Goal: Task Accomplishment & Management: Use online tool/utility

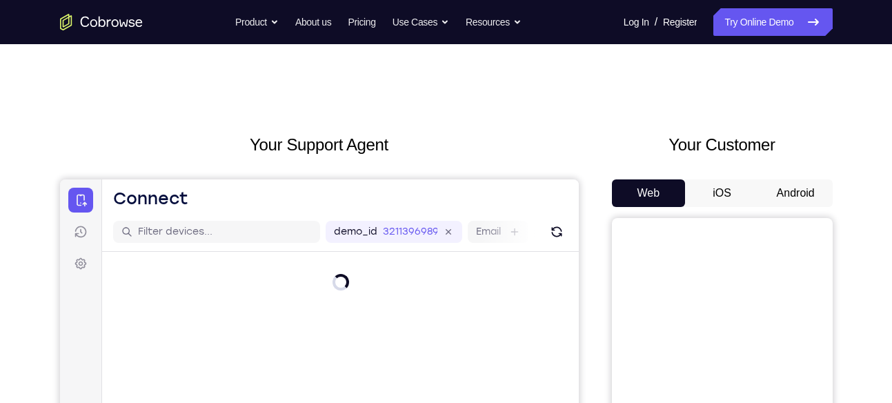
click at [789, 188] on button "Android" at bounding box center [796, 193] width 74 height 28
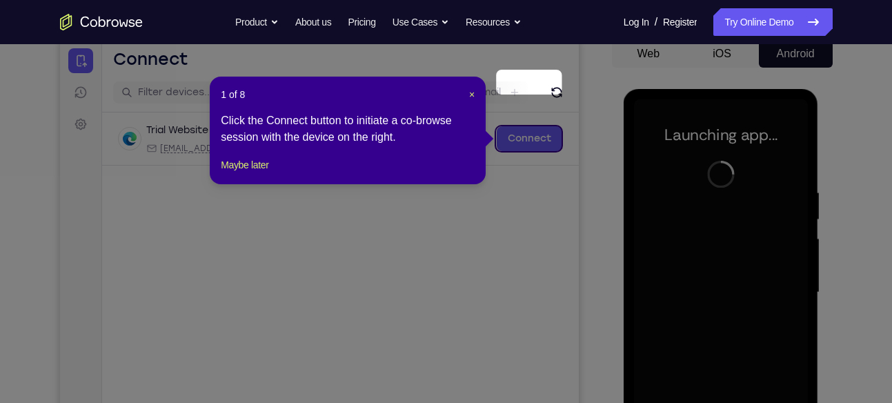
scroll to position [138, 0]
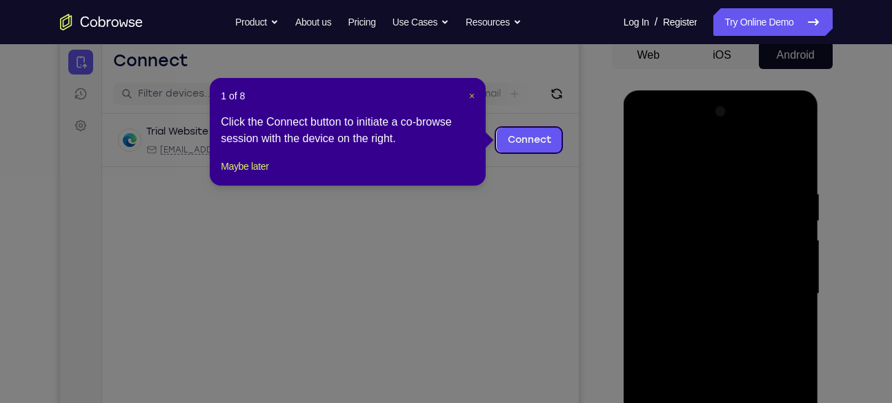
click at [475, 93] on span "×" at bounding box center [472, 95] width 6 height 11
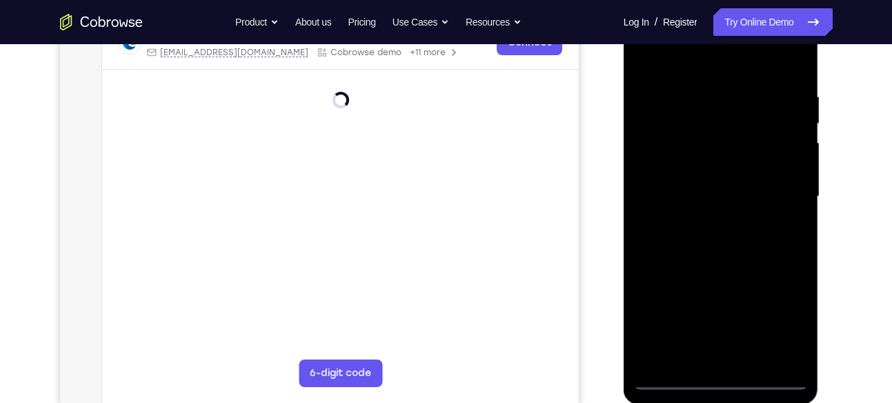
scroll to position [236, 0]
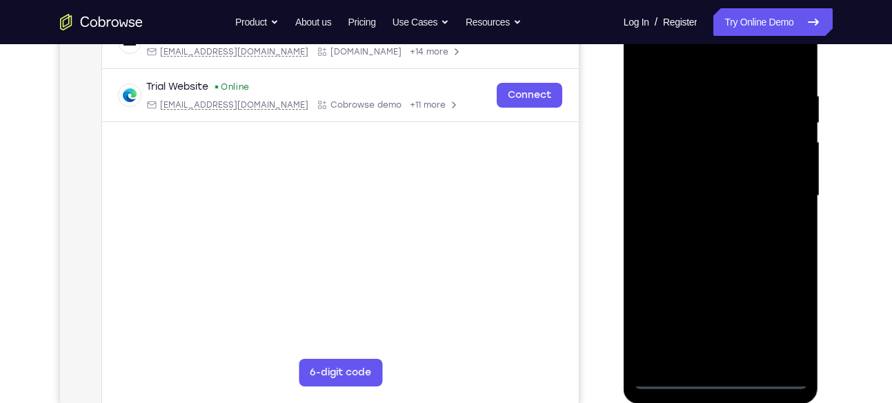
click at [725, 376] on div at bounding box center [721, 196] width 174 height 386
click at [780, 315] on div at bounding box center [721, 196] width 174 height 386
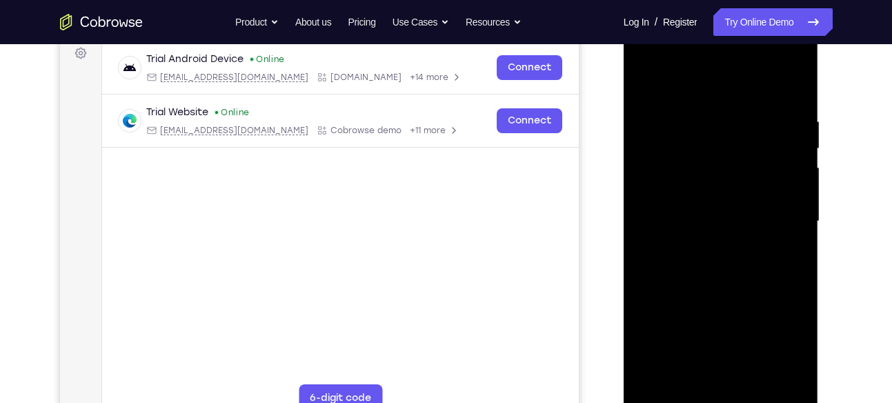
scroll to position [210, 0]
click at [647, 56] on div at bounding box center [721, 222] width 174 height 386
click at [664, 182] on div at bounding box center [721, 222] width 174 height 386
click at [695, 226] on div at bounding box center [721, 222] width 174 height 386
click at [689, 210] on div at bounding box center [721, 222] width 174 height 386
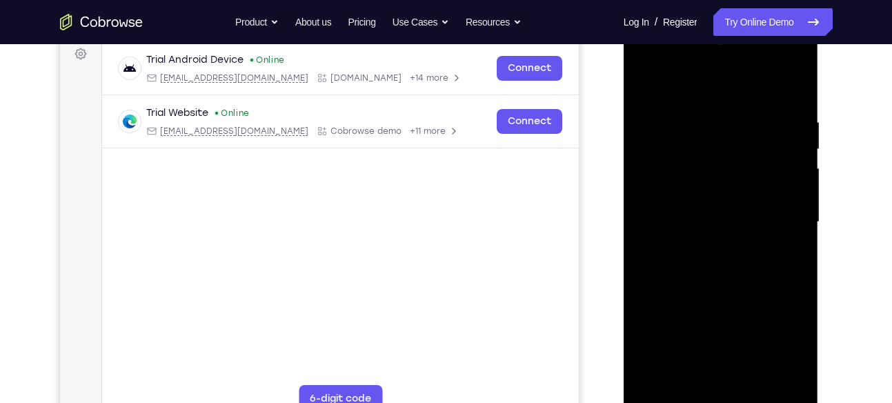
click at [681, 235] on div at bounding box center [721, 222] width 174 height 386
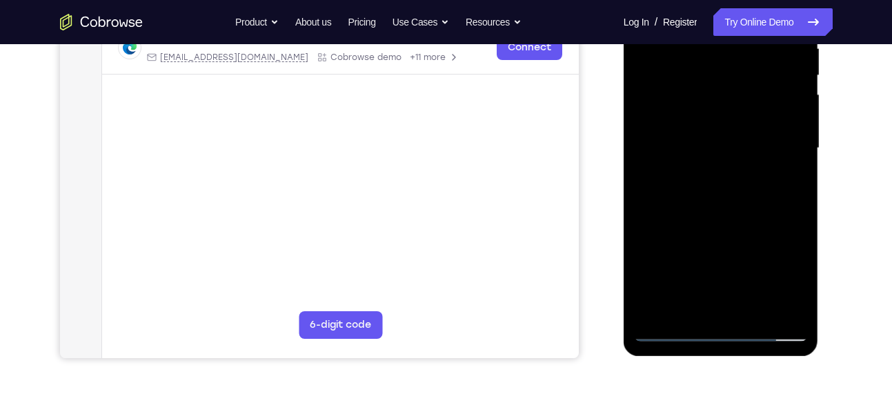
scroll to position [286, 0]
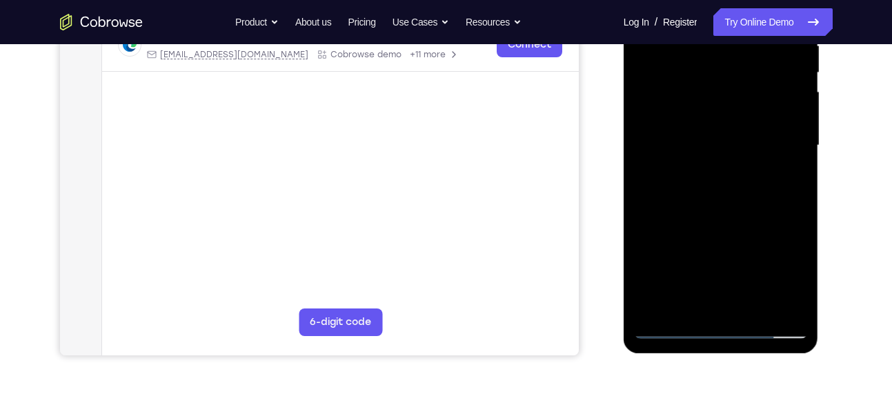
click at [696, 300] on div at bounding box center [721, 145] width 174 height 386
click at [711, 307] on div at bounding box center [721, 145] width 174 height 386
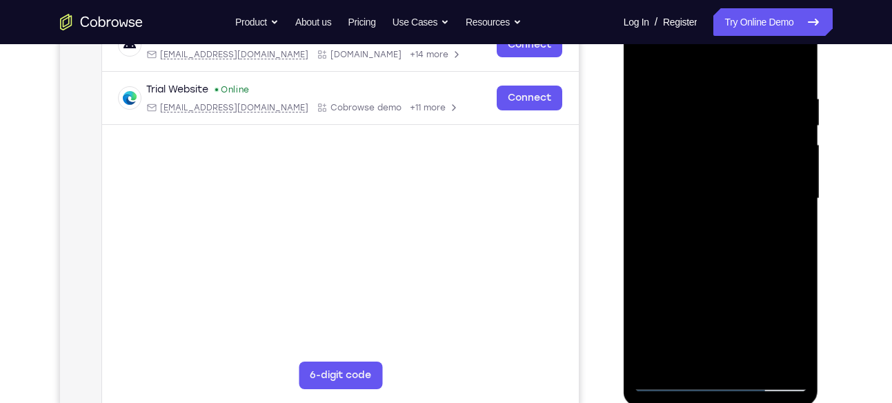
scroll to position [209, 0]
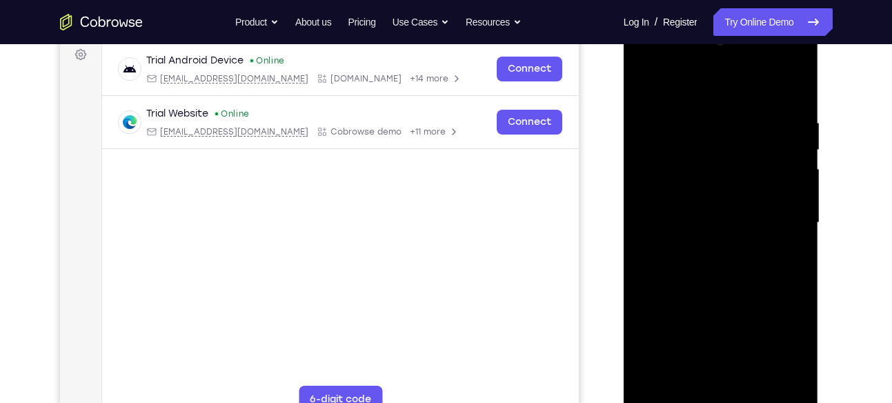
click at [708, 180] on div at bounding box center [721, 223] width 174 height 386
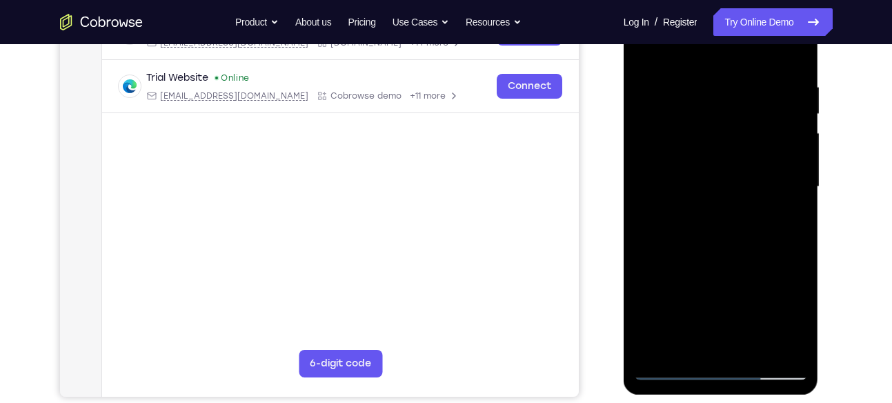
scroll to position [186, 0]
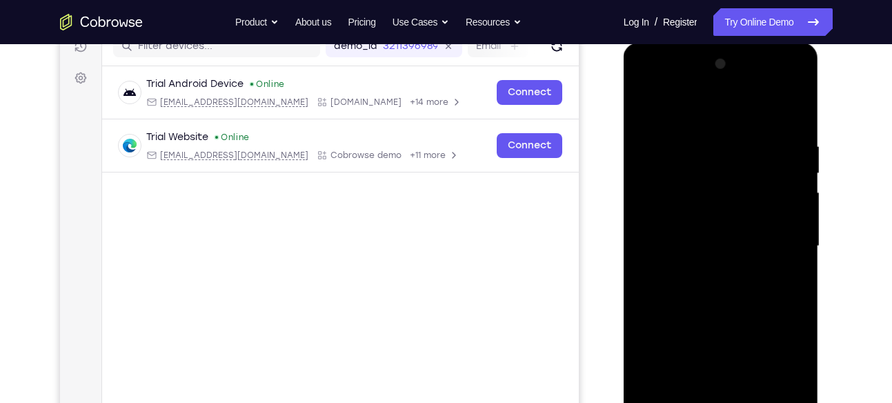
click at [796, 255] on div at bounding box center [721, 246] width 174 height 386
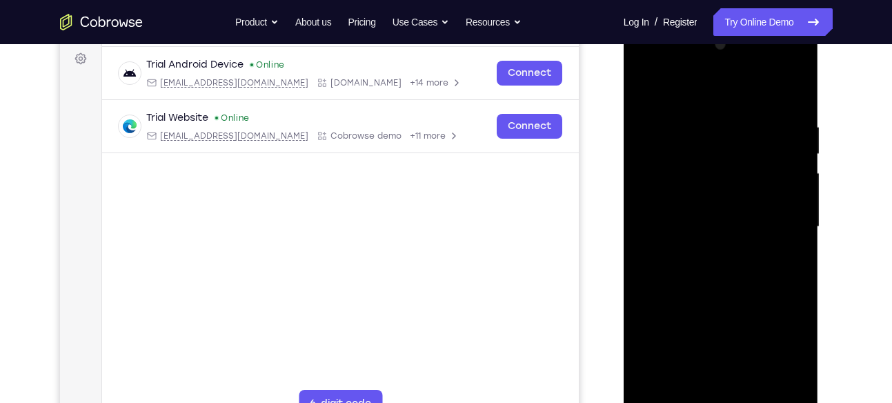
scroll to position [195, 0]
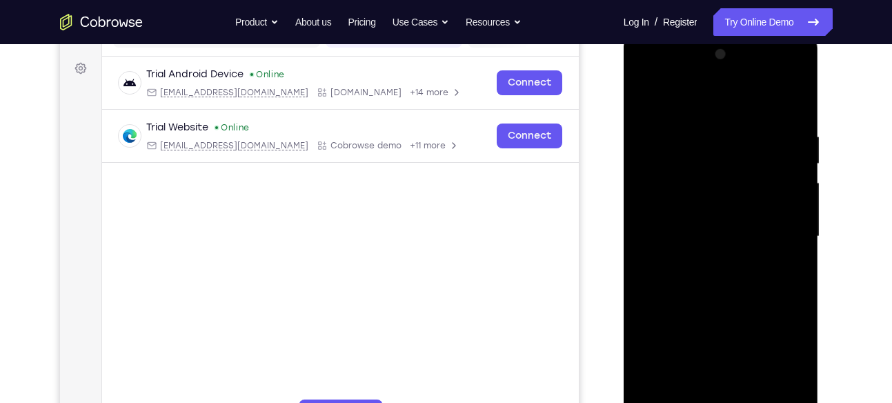
click at [794, 104] on div at bounding box center [721, 236] width 174 height 386
click at [764, 113] on div at bounding box center [721, 236] width 174 height 386
click at [644, 99] on div at bounding box center [721, 236] width 174 height 386
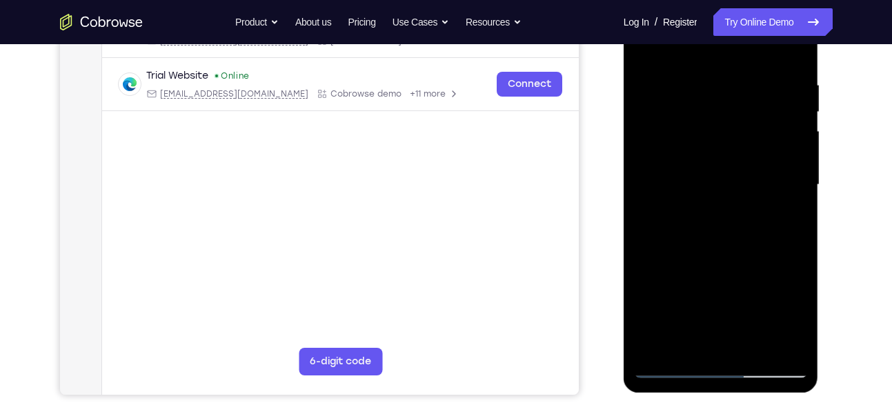
scroll to position [246, 0]
drag, startPoint x: 745, startPoint y: 242, endPoint x: 800, endPoint y: 52, distance: 197.4
click at [800, 52] on div at bounding box center [721, 185] width 174 height 386
drag, startPoint x: 725, startPoint y: 233, endPoint x: 800, endPoint y: 55, distance: 194.2
click at [800, 55] on div at bounding box center [721, 185] width 174 height 386
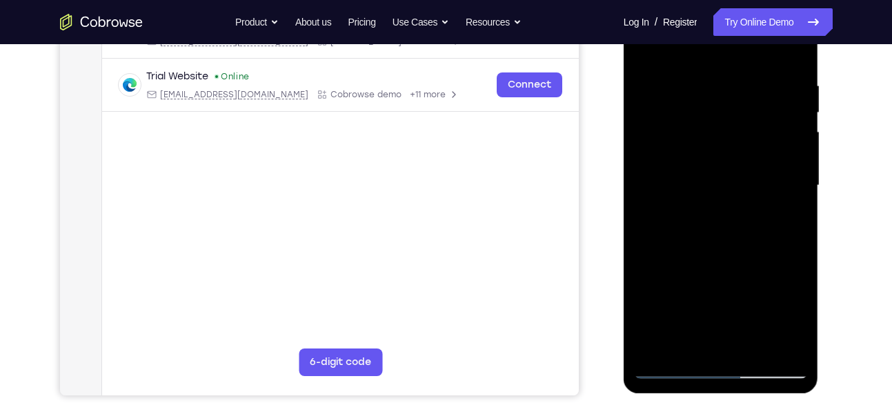
drag, startPoint x: 712, startPoint y: 235, endPoint x: 806, endPoint y: 7, distance: 246.3
click at [806, 7] on div at bounding box center [721, 185] width 174 height 386
drag, startPoint x: 722, startPoint y: 206, endPoint x: 804, endPoint y: 20, distance: 203.3
click at [804, 20] on div at bounding box center [721, 185] width 174 height 386
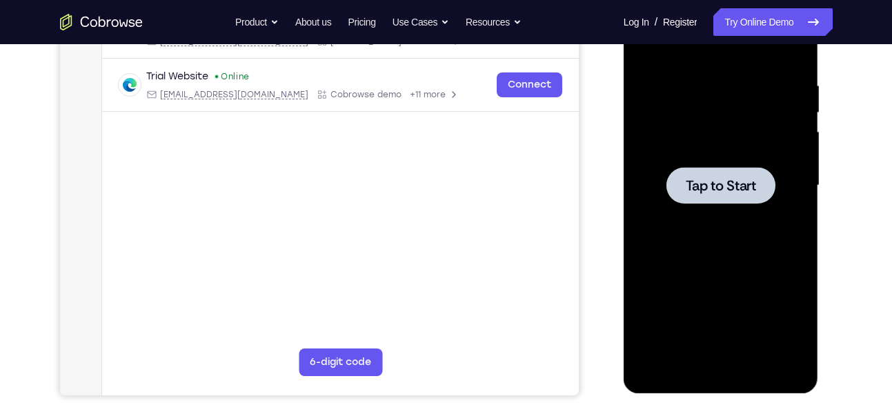
click at [709, 190] on span "Tap to Start" at bounding box center [721, 186] width 70 height 14
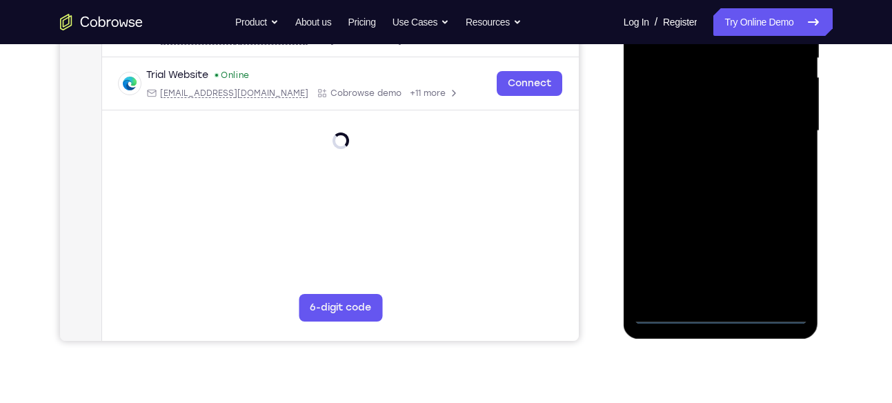
scroll to position [326, 0]
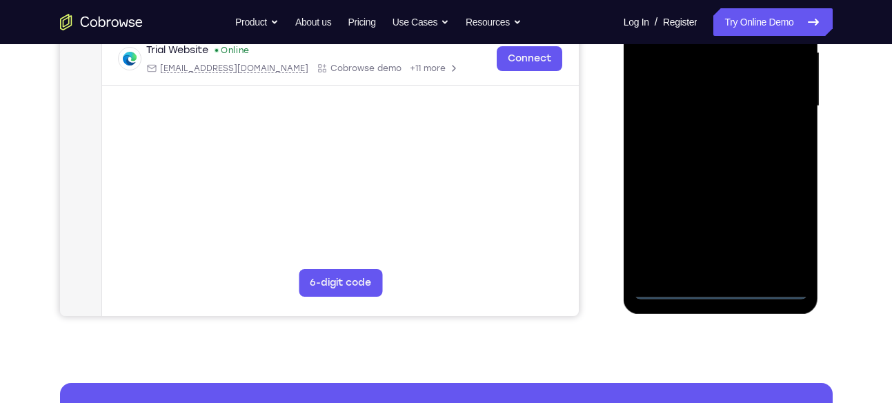
click at [721, 289] on div at bounding box center [721, 106] width 174 height 386
click at [779, 237] on div at bounding box center [721, 106] width 174 height 386
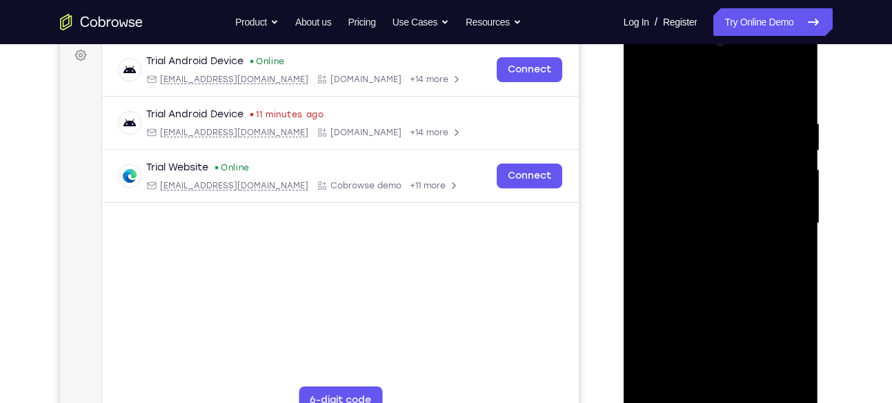
scroll to position [208, 0]
click at [645, 66] on div at bounding box center [721, 224] width 174 height 386
click at [665, 179] on div at bounding box center [721, 224] width 174 height 386
click at [681, 217] on div at bounding box center [721, 224] width 174 height 386
click at [692, 200] on div at bounding box center [721, 224] width 174 height 386
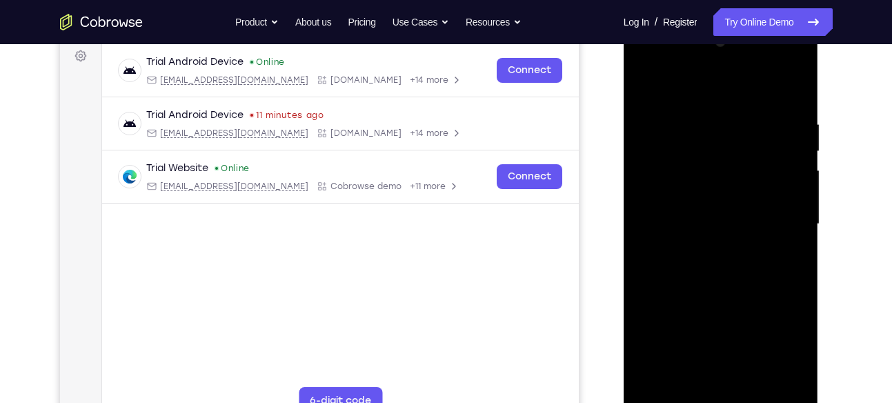
click at [685, 231] on div at bounding box center [721, 224] width 174 height 386
click at [705, 257] on div at bounding box center [721, 224] width 174 height 386
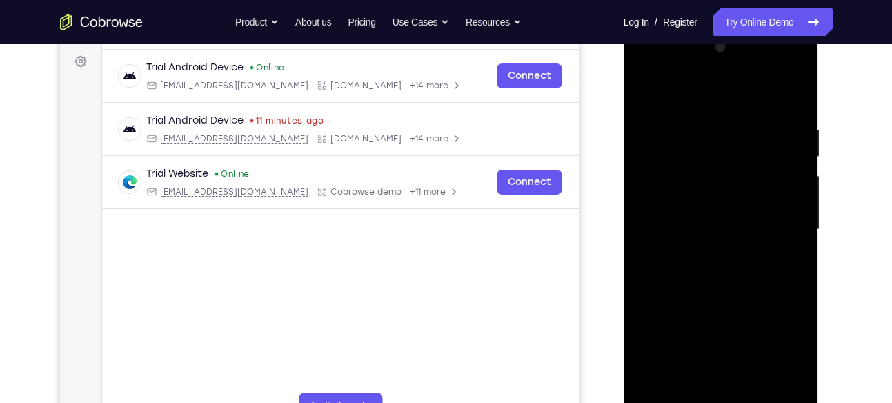
click at [675, 179] on div at bounding box center [721, 230] width 174 height 386
click at [685, 230] on div at bounding box center [721, 230] width 174 height 386
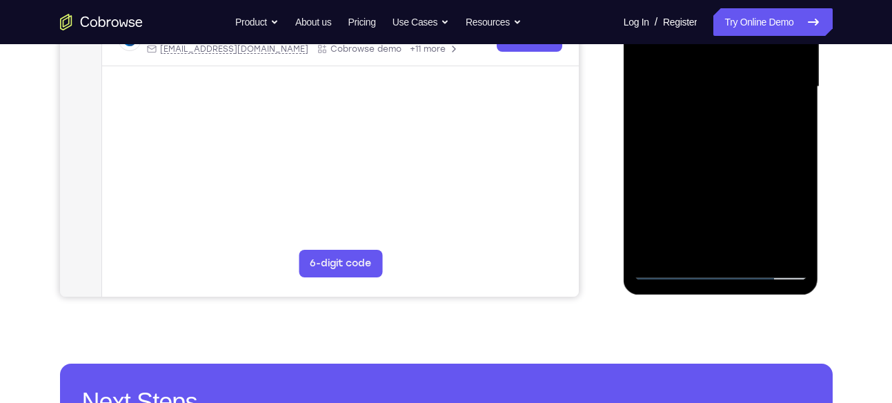
scroll to position [346, 0]
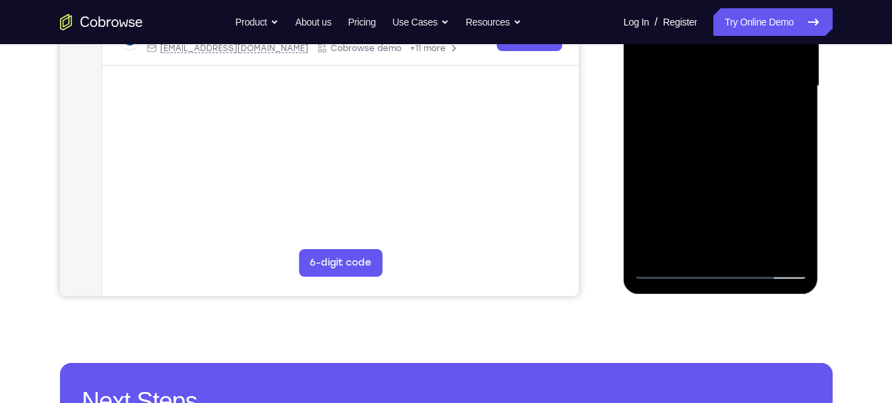
click at [689, 245] on div at bounding box center [721, 86] width 174 height 386
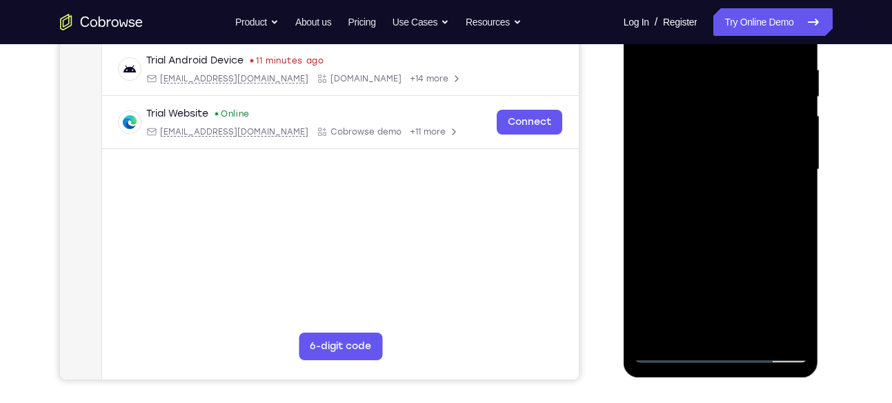
scroll to position [262, 0]
click at [760, 52] on div at bounding box center [721, 170] width 174 height 386
drag, startPoint x: 741, startPoint y: 250, endPoint x: 765, endPoint y: 141, distance: 112.3
click at [765, 141] on div at bounding box center [721, 170] width 174 height 386
drag, startPoint x: 731, startPoint y: 247, endPoint x: 754, endPoint y: 126, distance: 123.7
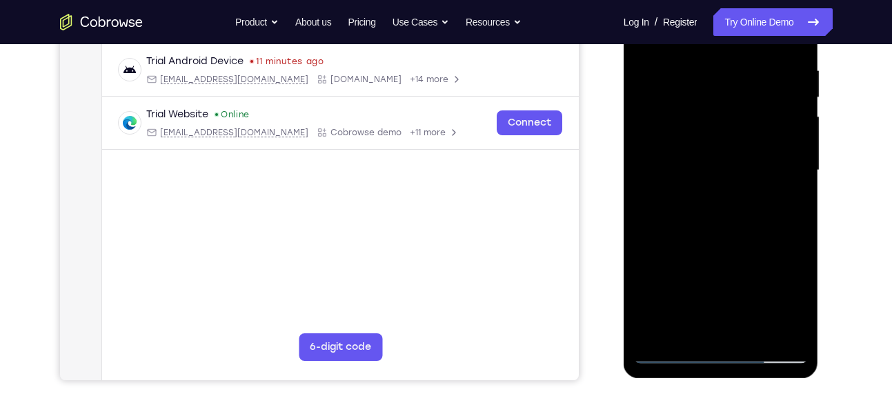
click at [754, 126] on div at bounding box center [721, 170] width 174 height 386
drag, startPoint x: 735, startPoint y: 255, endPoint x: 773, endPoint y: 129, distance: 131.2
click at [773, 129] on div at bounding box center [721, 170] width 174 height 386
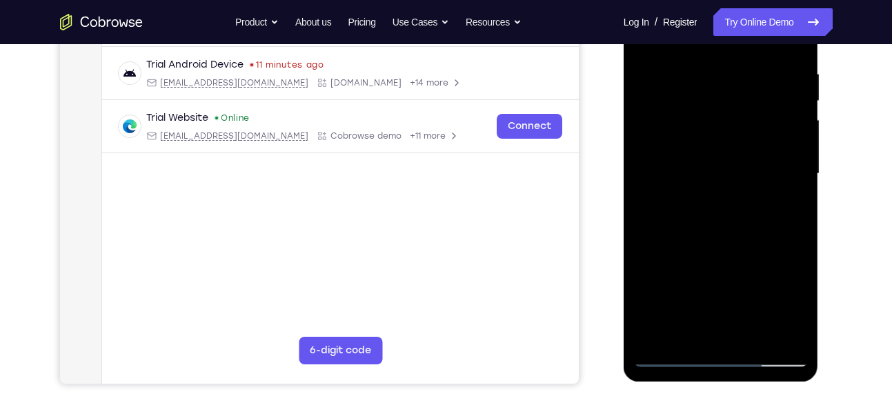
scroll to position [259, 0]
click at [672, 360] on div at bounding box center [721, 173] width 174 height 386
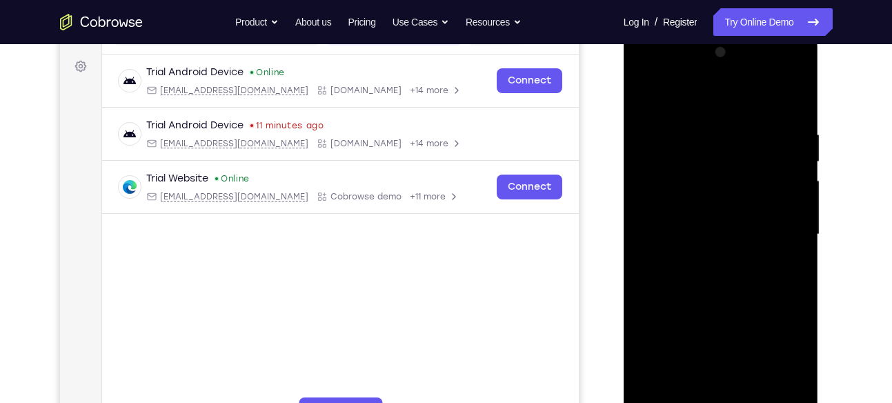
scroll to position [195, 0]
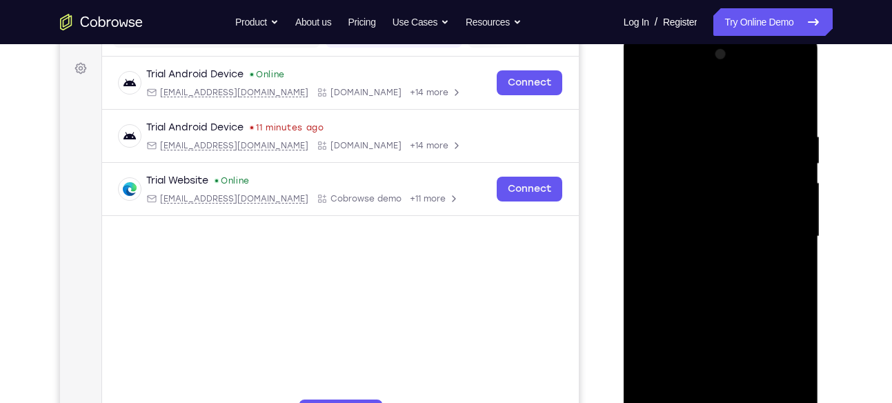
click at [774, 100] on div at bounding box center [721, 236] width 174 height 386
click at [674, 161] on div at bounding box center [721, 236] width 174 height 386
drag, startPoint x: 709, startPoint y: 333, endPoint x: 742, endPoint y: 146, distance: 190.0
click at [742, 146] on div at bounding box center [721, 236] width 174 height 386
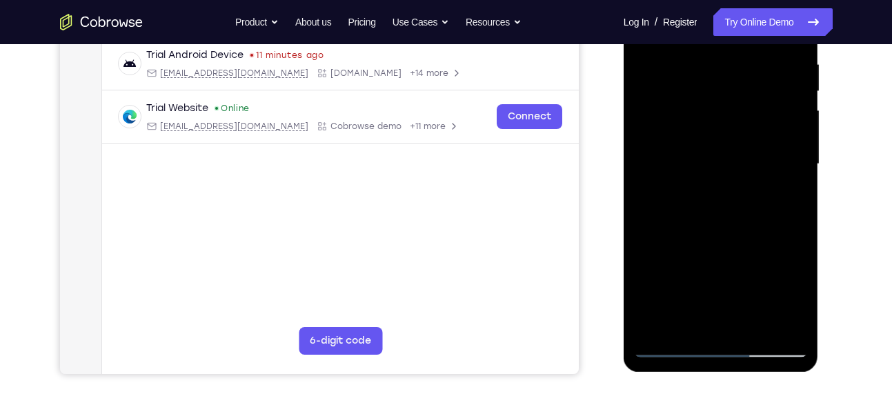
scroll to position [268, 0]
click at [669, 351] on div at bounding box center [721, 163] width 174 height 386
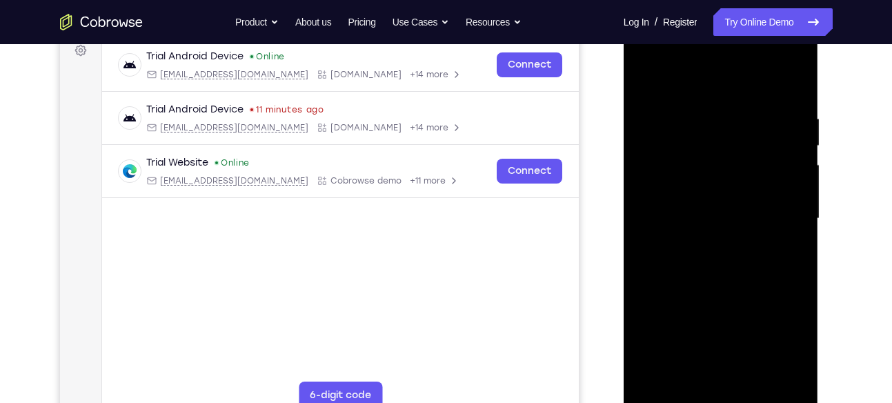
scroll to position [208, 0]
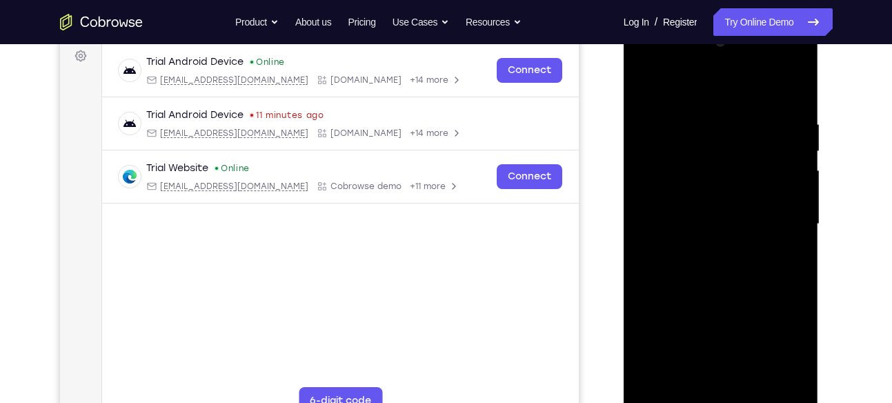
click at [720, 173] on div at bounding box center [721, 224] width 174 height 386
click at [795, 232] on div at bounding box center [721, 224] width 174 height 386
click at [797, 90] on div at bounding box center [721, 224] width 174 height 386
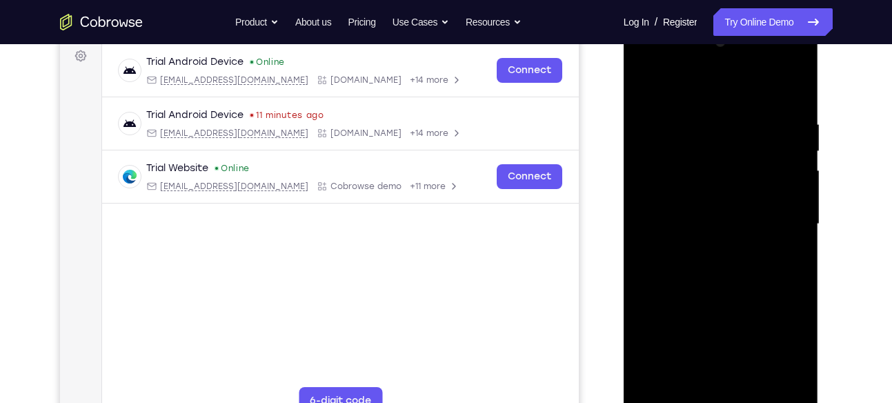
click at [772, 82] on div at bounding box center [721, 224] width 174 height 386
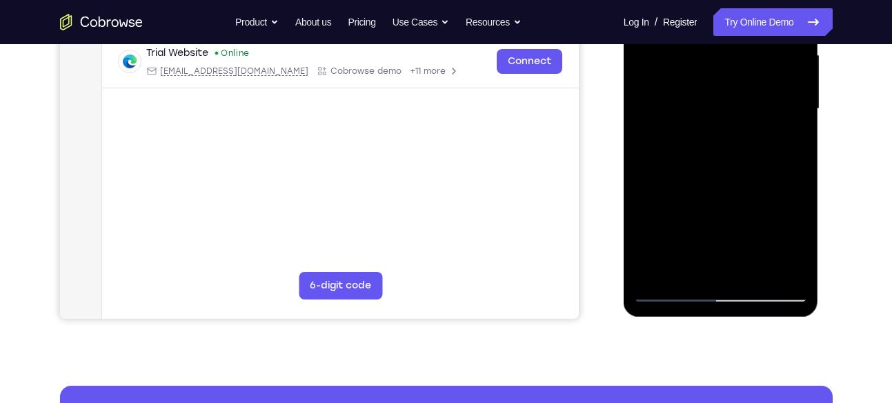
scroll to position [324, 0]
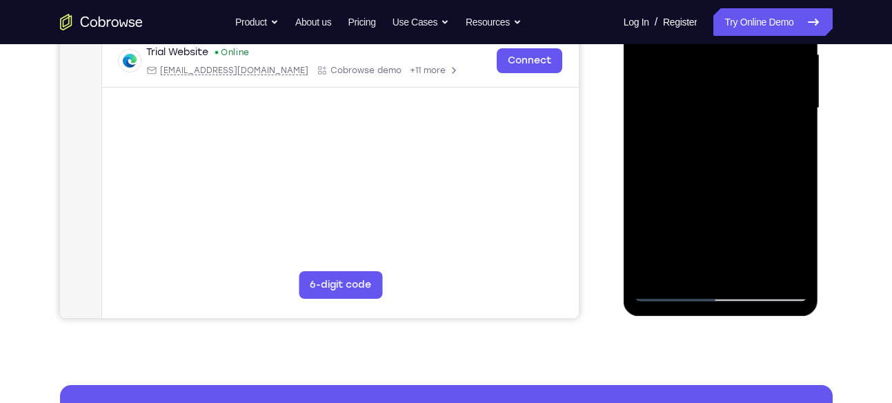
click at [671, 293] on div at bounding box center [721, 108] width 174 height 386
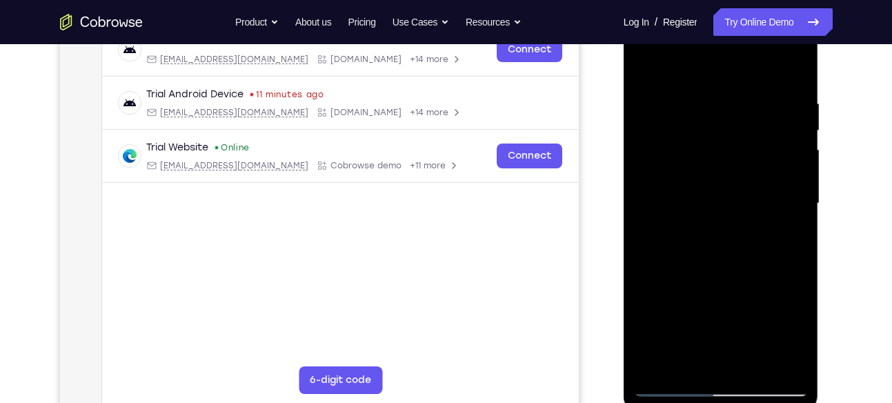
scroll to position [196, 0]
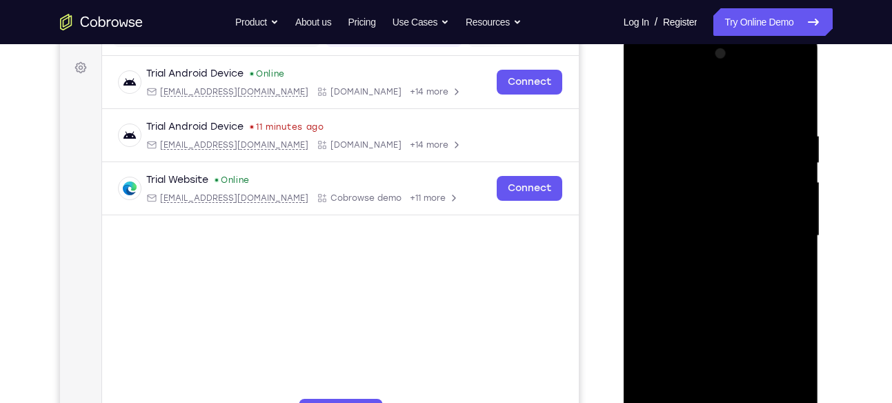
drag, startPoint x: 725, startPoint y: 328, endPoint x: 764, endPoint y: 112, distance: 220.1
click at [764, 112] on div at bounding box center [721, 236] width 174 height 386
drag, startPoint x: 746, startPoint y: 297, endPoint x: 762, endPoint y: 157, distance: 141.7
click at [762, 157] on div at bounding box center [721, 236] width 174 height 386
